Goal: Find specific page/section: Find specific page/section

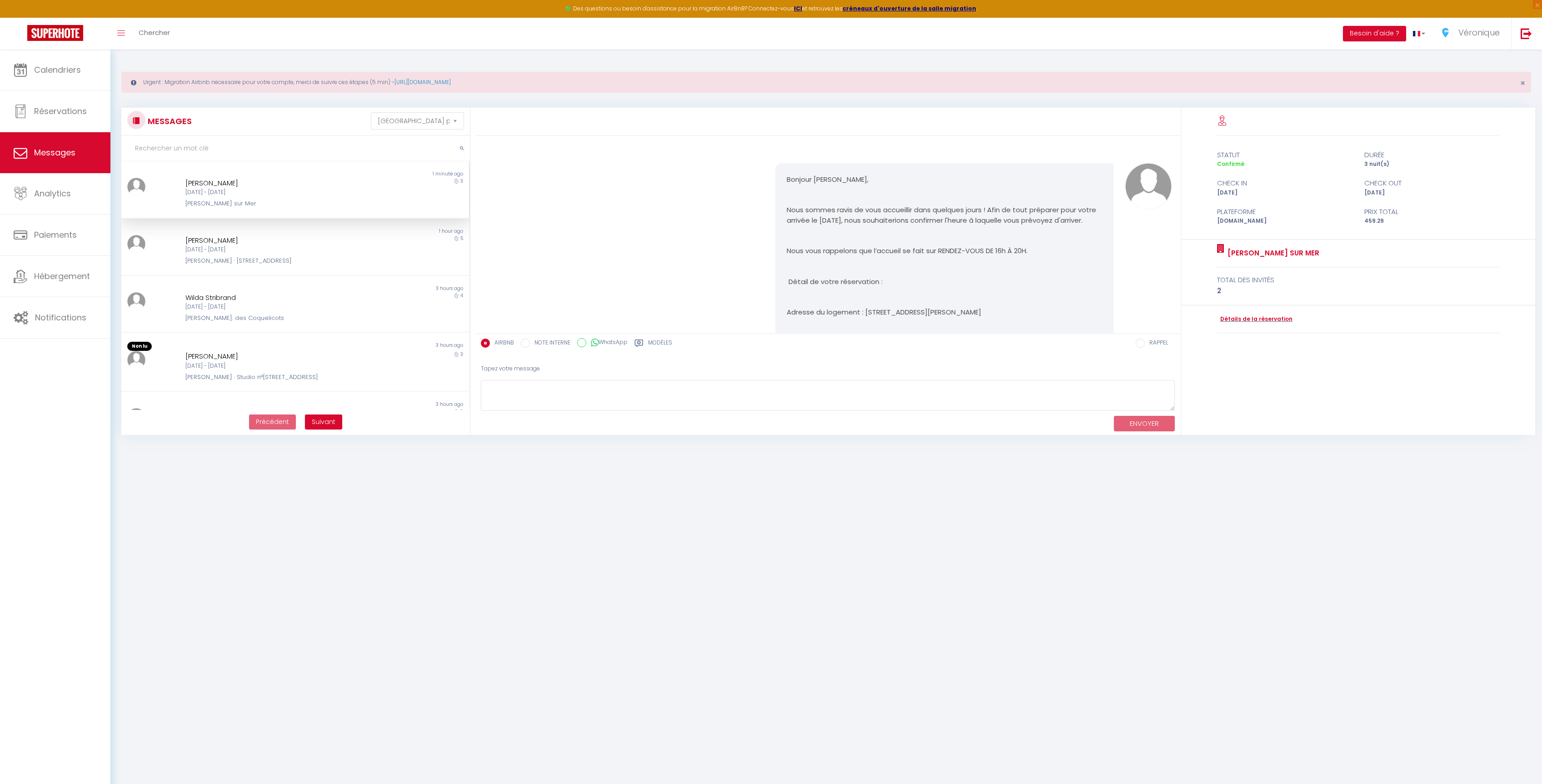
select select "message"
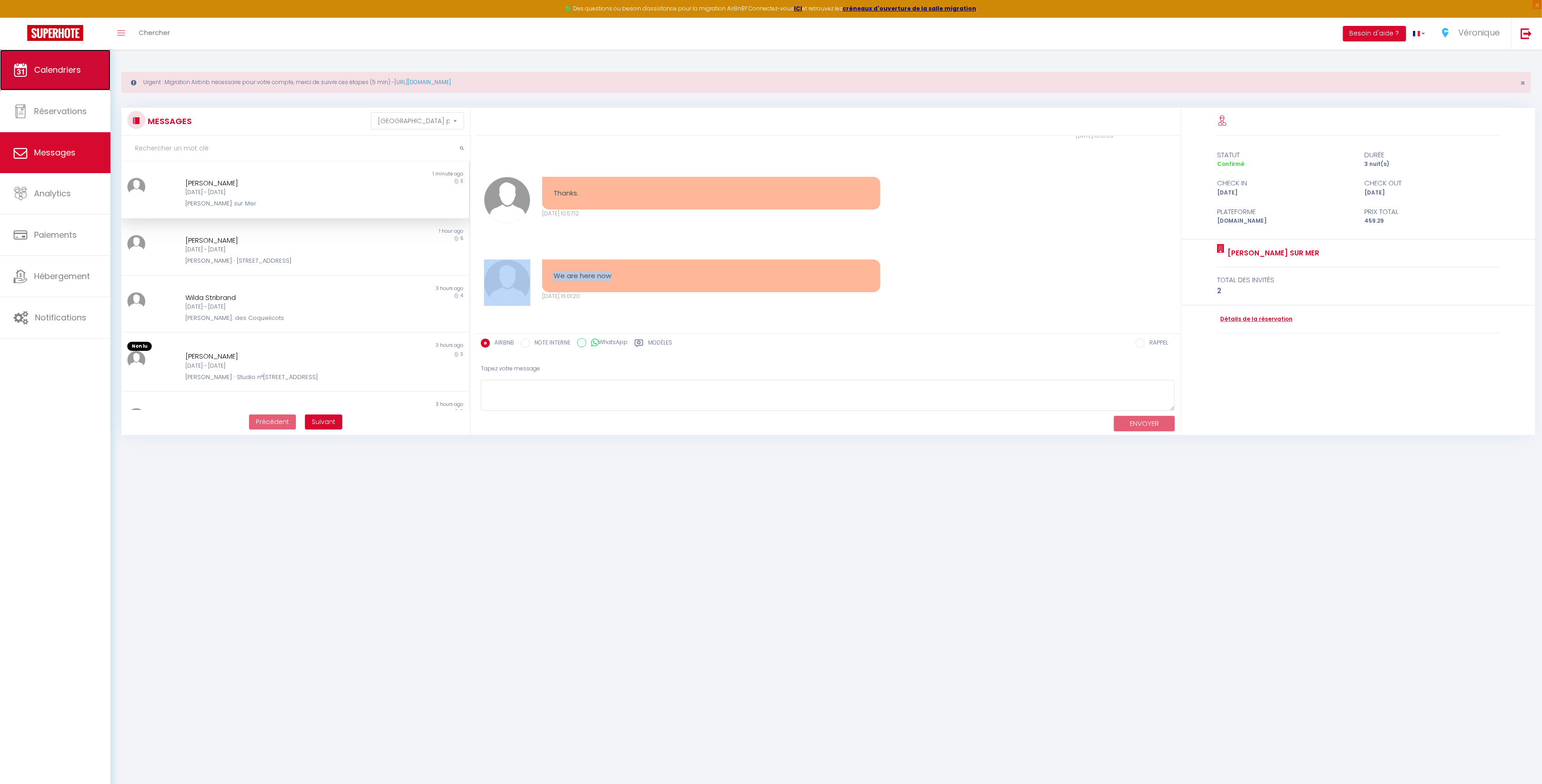
click at [71, 74] on span "Calendriers" at bounding box center [57, 69] width 47 height 11
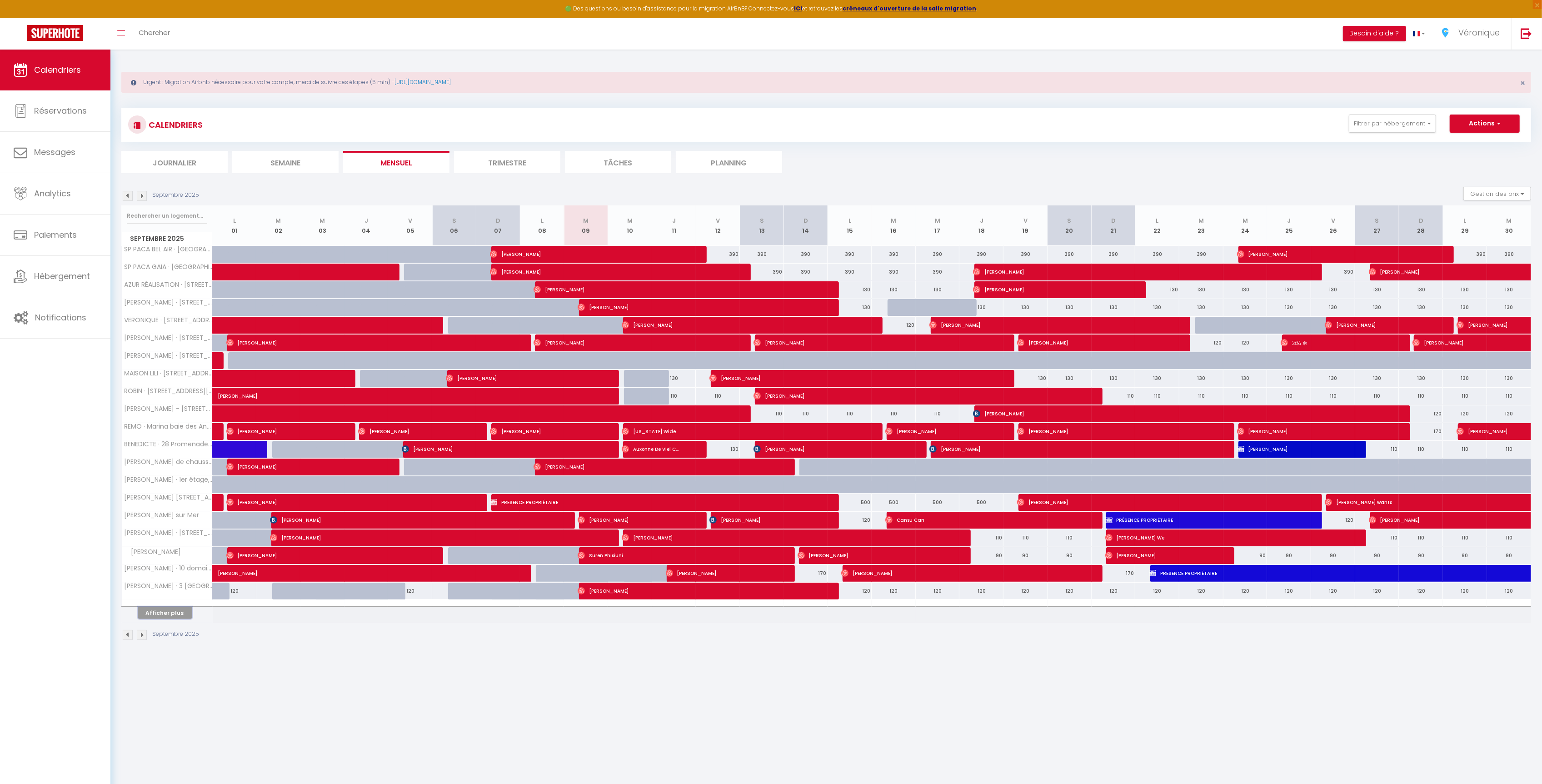
click at [165, 615] on button "Afficher plus" at bounding box center [165, 613] width 54 height 12
